Goal: Check status: Check status

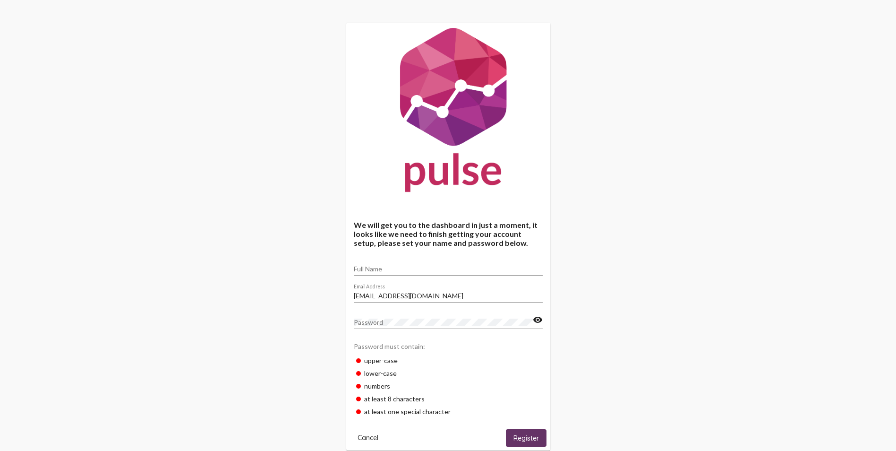
click at [374, 272] on input "Full Name" at bounding box center [448, 269] width 189 height 8
type input "[PERSON_NAME]"
click at [513, 427] on mat-card-actions "Cancel Register" at bounding box center [448, 435] width 196 height 21
click at [513, 432] on button "Register" at bounding box center [526, 437] width 41 height 17
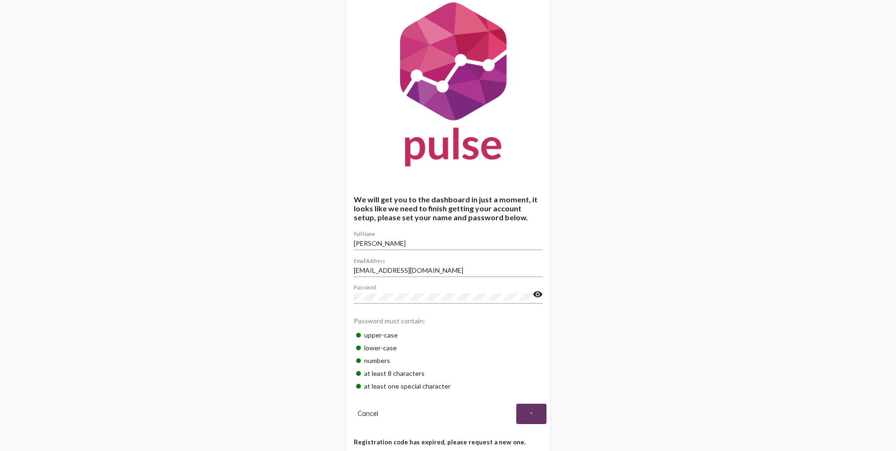
scroll to position [50, 0]
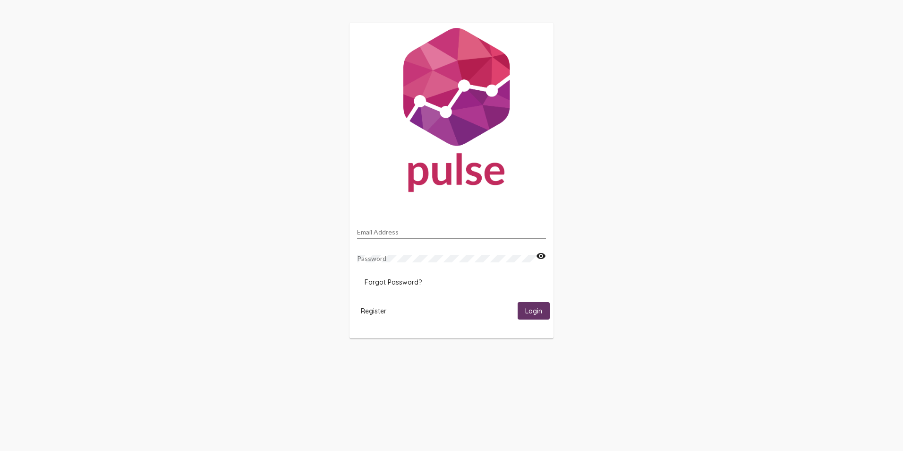
click at [391, 232] on input "Email Address" at bounding box center [451, 232] width 189 height 8
type input "[EMAIL_ADDRESS][DOMAIN_NAME]"
click at [518, 302] on button "Login" at bounding box center [534, 310] width 32 height 17
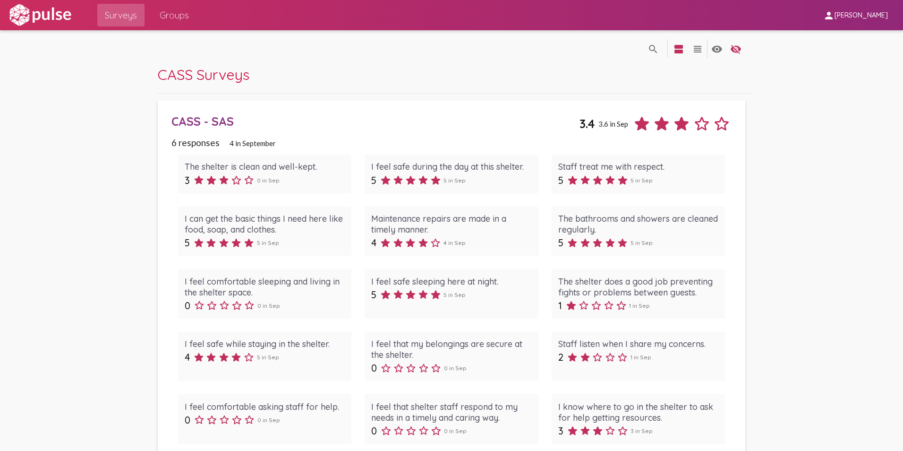
click at [128, 13] on span "Surveys" at bounding box center [121, 15] width 32 height 17
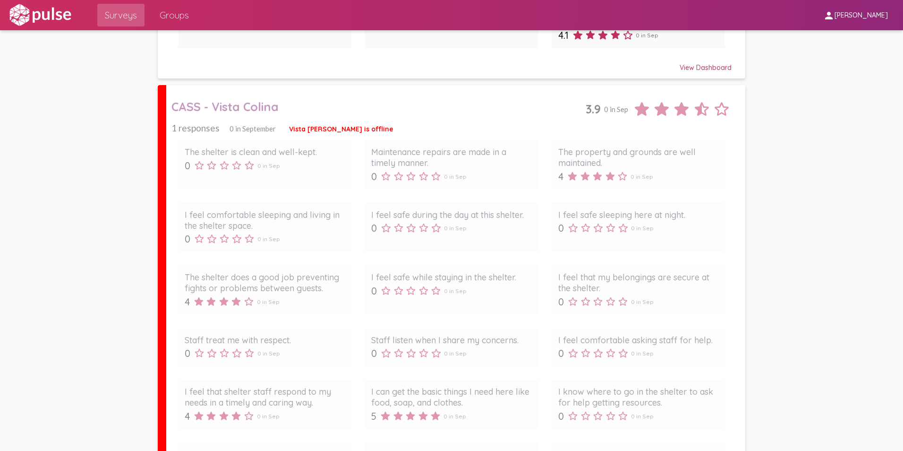
scroll to position [1511, 0]
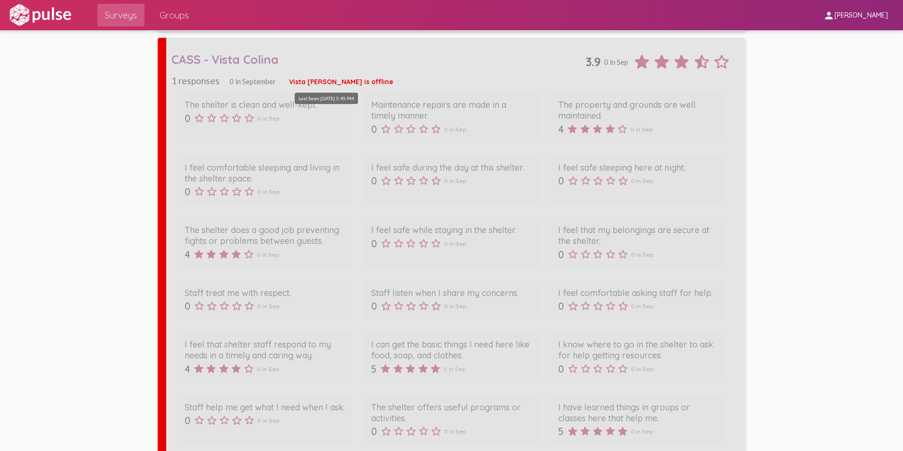
click at [296, 81] on span "Vista [PERSON_NAME] is offline" at bounding box center [341, 81] width 104 height 9
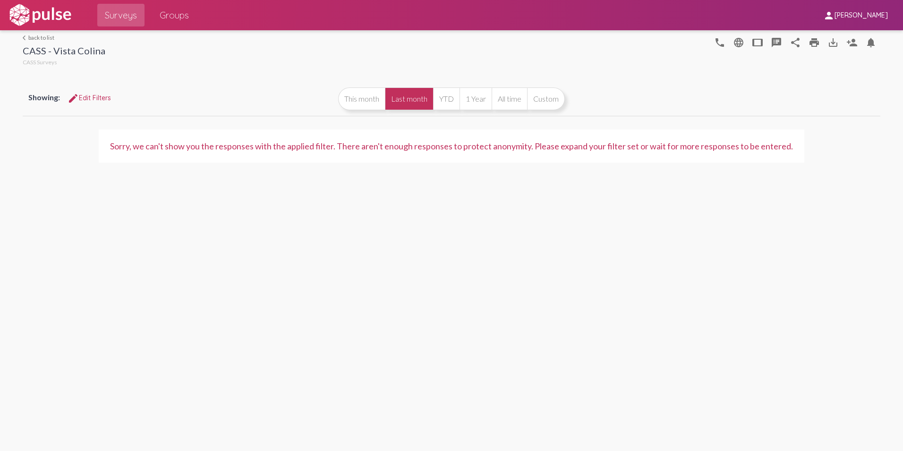
click at [47, 12] on img at bounding box center [40, 15] width 65 height 24
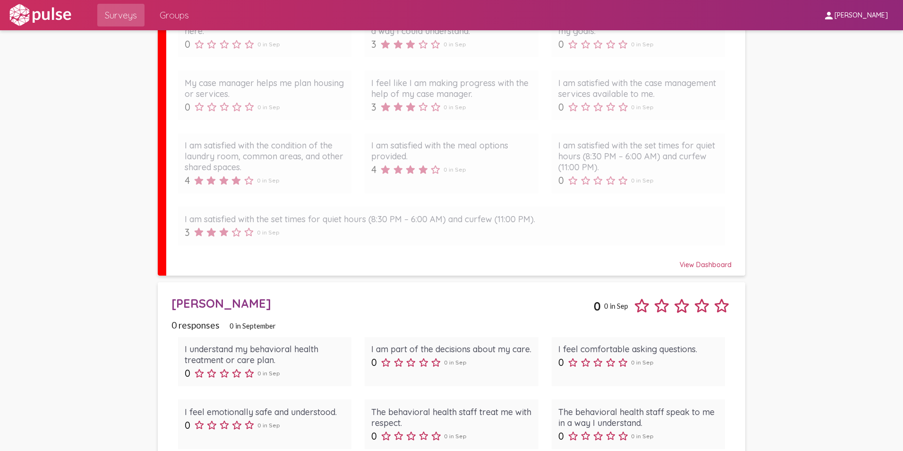
scroll to position [2031, 0]
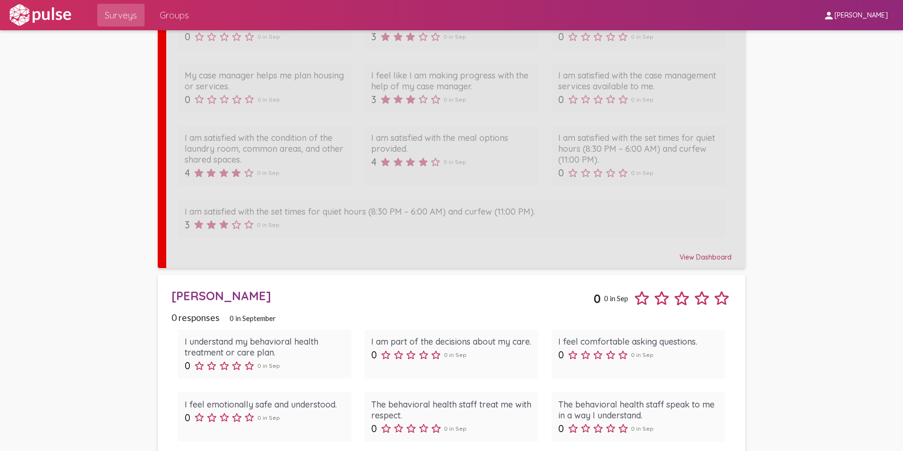
click at [710, 255] on div "View Dashboard" at bounding box center [451, 252] width 561 height 17
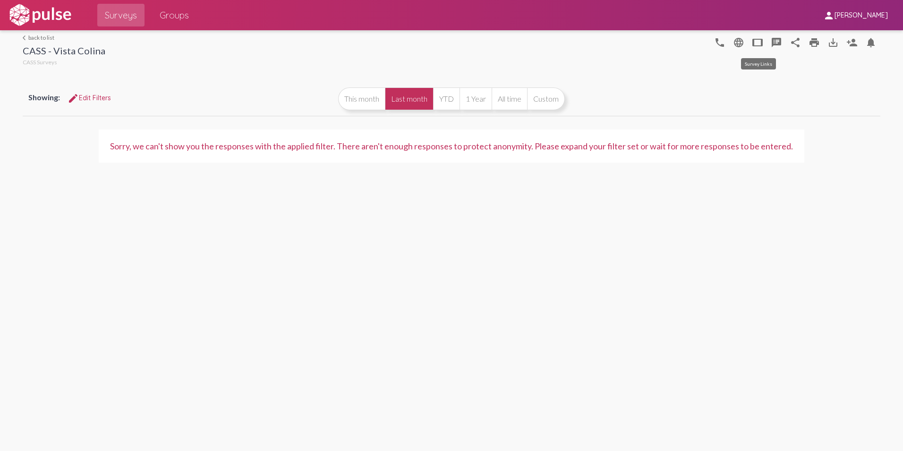
click at [756, 40] on mat-icon "tablet" at bounding box center [757, 42] width 11 height 11
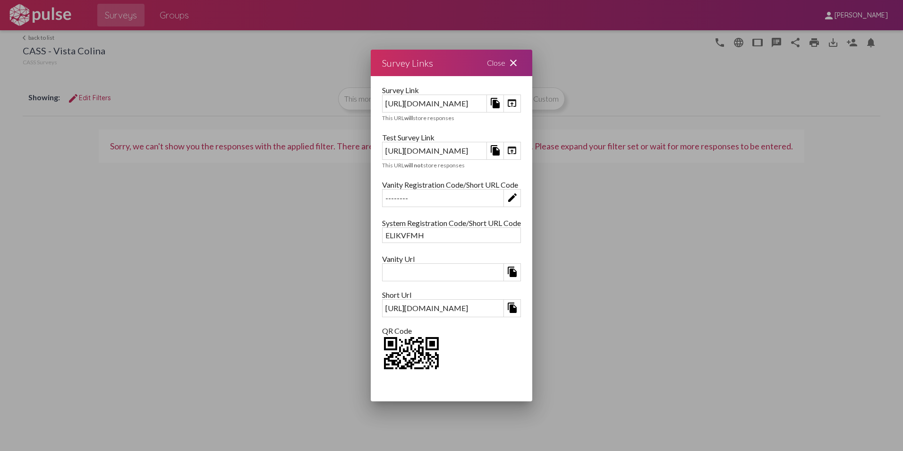
click at [383, 197] on div "--------" at bounding box center [443, 197] width 121 height 15
click at [532, 59] on div "Close close" at bounding box center [504, 63] width 57 height 26
